Goal: Check status

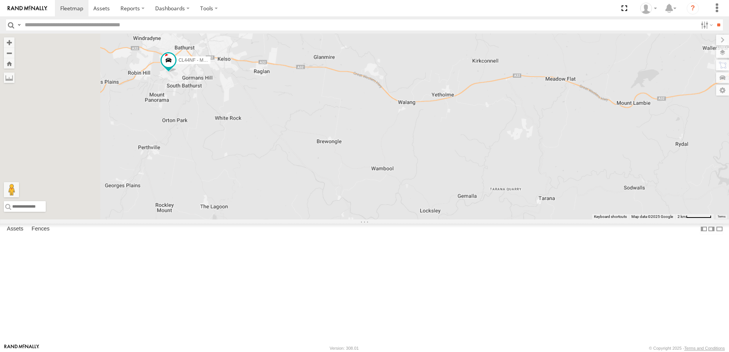
drag, startPoint x: 236, startPoint y: 138, endPoint x: 379, endPoint y: 220, distance: 165.8
click at [379, 220] on div "CL44NF - Mazda 2" at bounding box center [364, 127] width 729 height 186
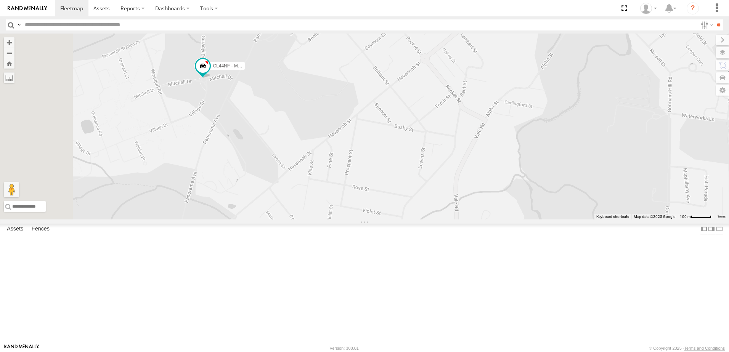
drag, startPoint x: 268, startPoint y: 152, endPoint x: 311, endPoint y: 210, distance: 72.7
click at [311, 210] on div "CL44NF - Mazda 2" at bounding box center [364, 127] width 729 height 186
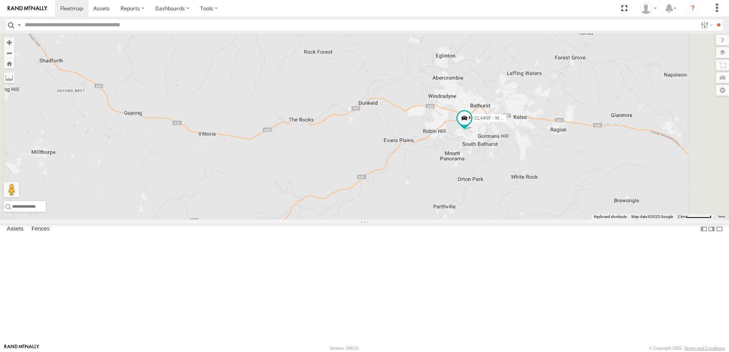
drag, startPoint x: 613, startPoint y: 217, endPoint x: 441, endPoint y: 186, distance: 174.2
click at [442, 186] on div "CL44NF - Mazda 2" at bounding box center [364, 127] width 729 height 186
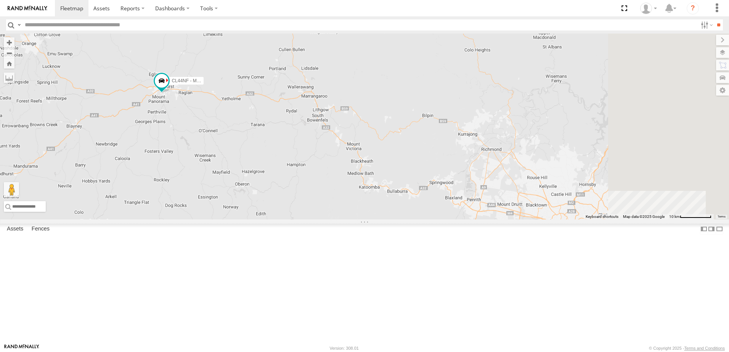
drag, startPoint x: 584, startPoint y: 196, endPoint x: 378, endPoint y: 173, distance: 207.0
click at [378, 173] on div "CL44NF - Mazda 2" at bounding box center [364, 127] width 729 height 186
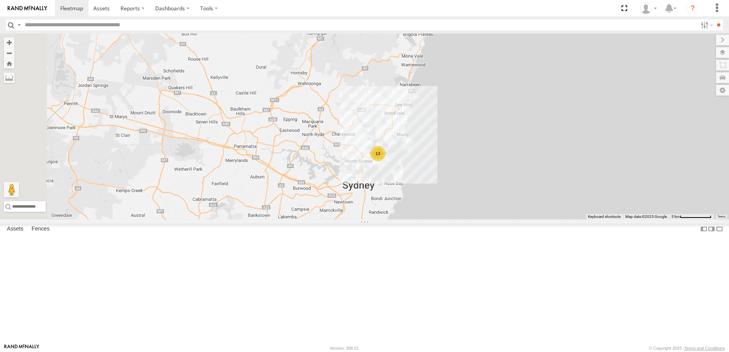
drag, startPoint x: 483, startPoint y: 282, endPoint x: 506, endPoint y: 180, distance: 105.1
click at [506, 180] on div "CL44NF - Mazda 2 13" at bounding box center [364, 127] width 729 height 186
